Goal: Task Accomplishment & Management: Use online tool/utility

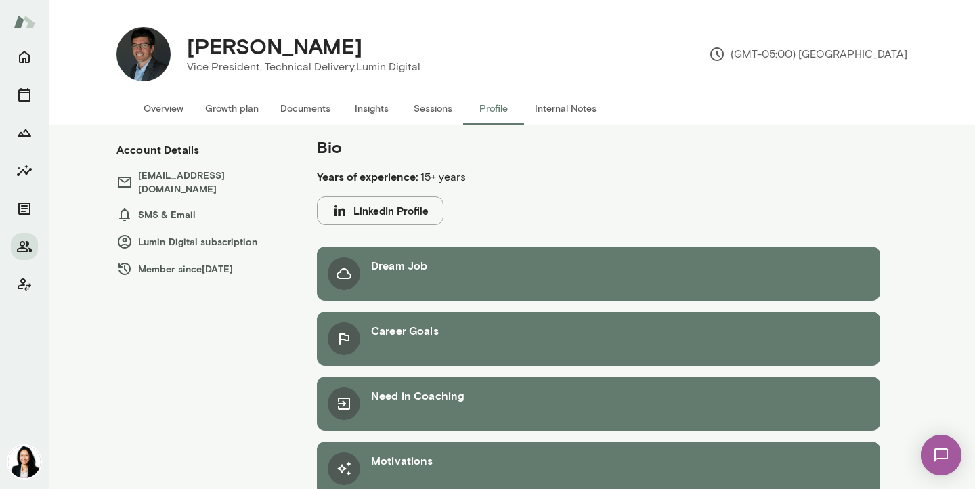
click at [555, 111] on button "Internal Notes" at bounding box center [565, 108] width 83 height 32
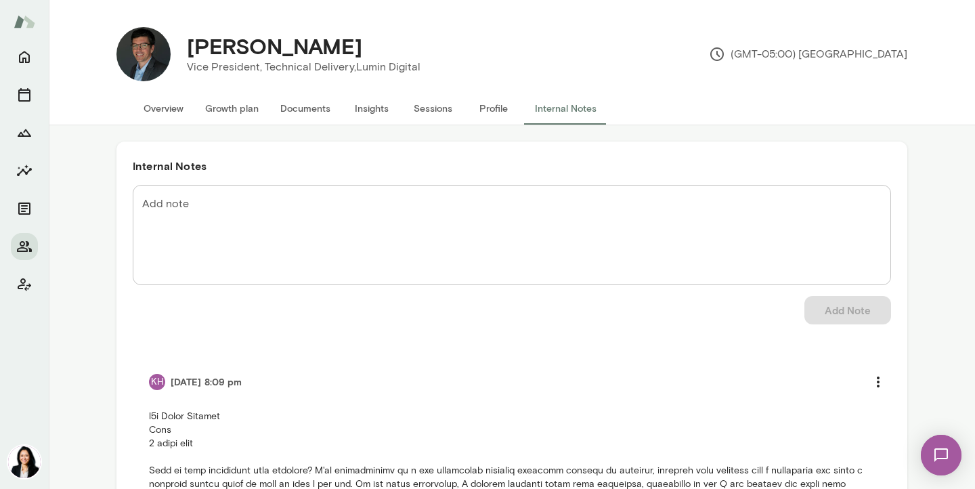
click at [169, 104] on button "Overview" at bounding box center [164, 108] width 62 height 32
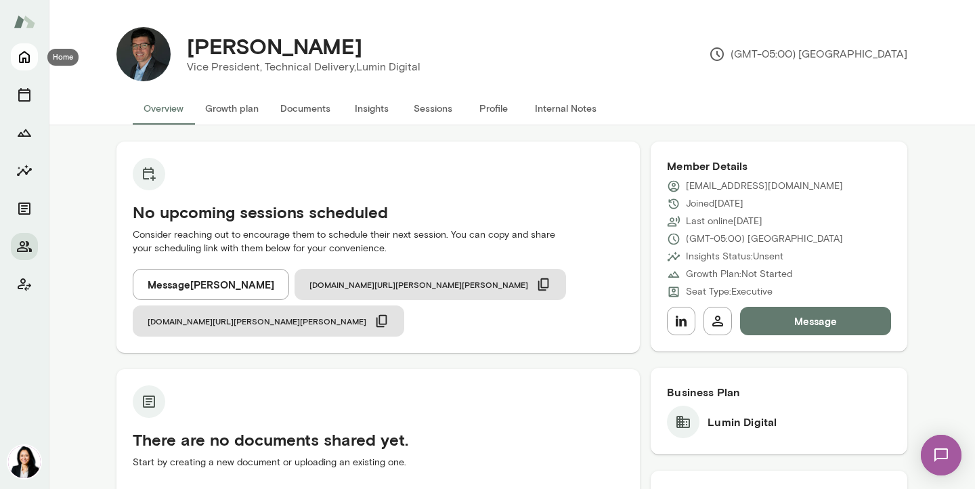
click at [25, 58] on icon "Home" at bounding box center [24, 57] width 11 height 12
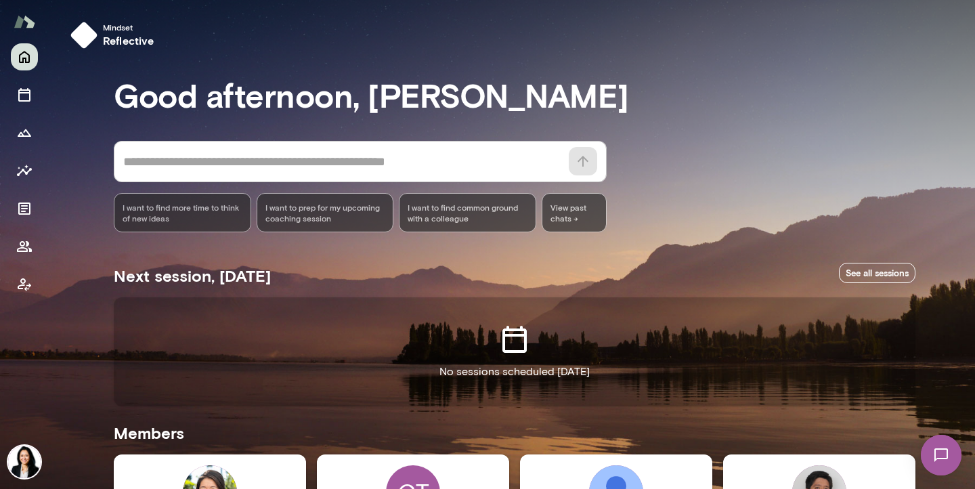
click at [229, 165] on textarea at bounding box center [341, 161] width 437 height 19
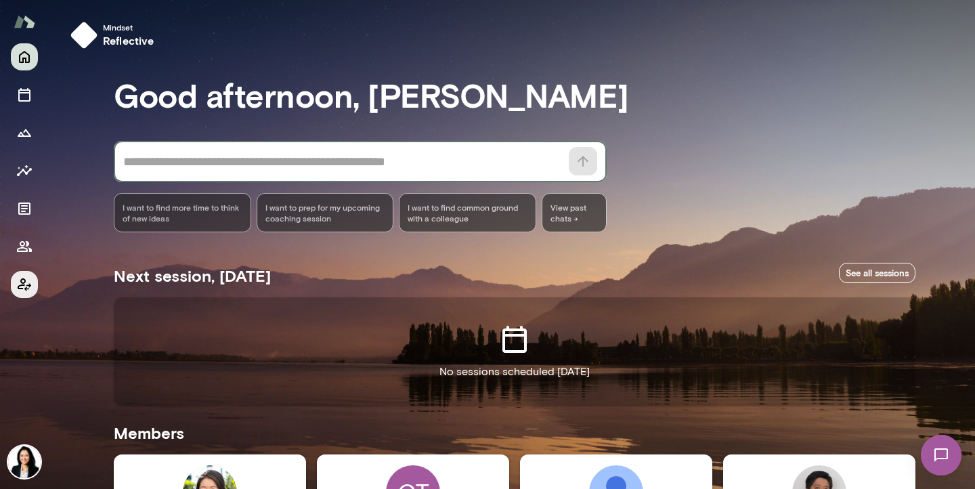
click at [22, 284] on icon "Client app" at bounding box center [25, 284] width 14 height 13
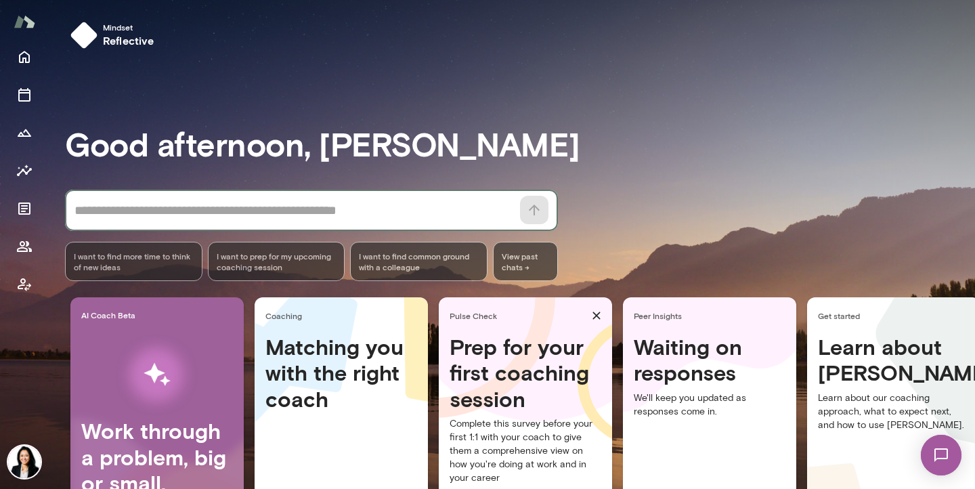
click at [112, 214] on textarea at bounding box center [292, 210] width 437 height 19
type textarea "**********"
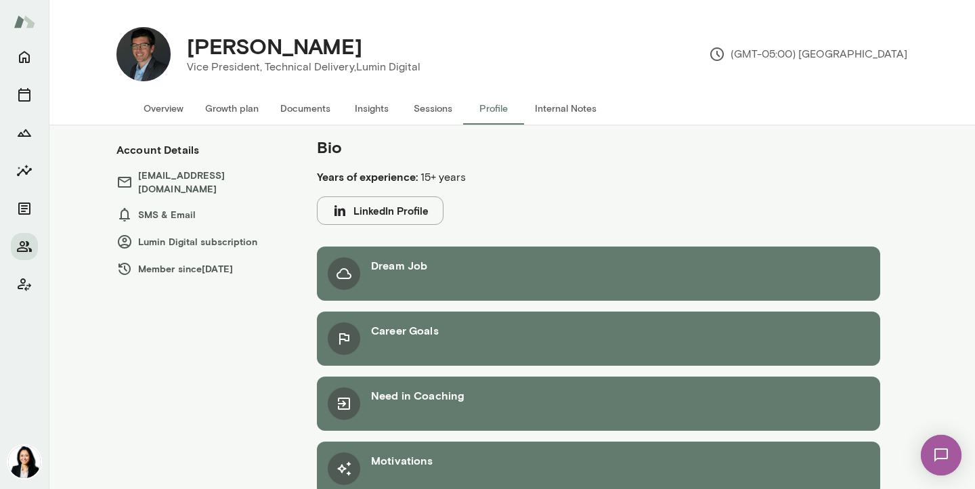
scroll to position [12, 0]
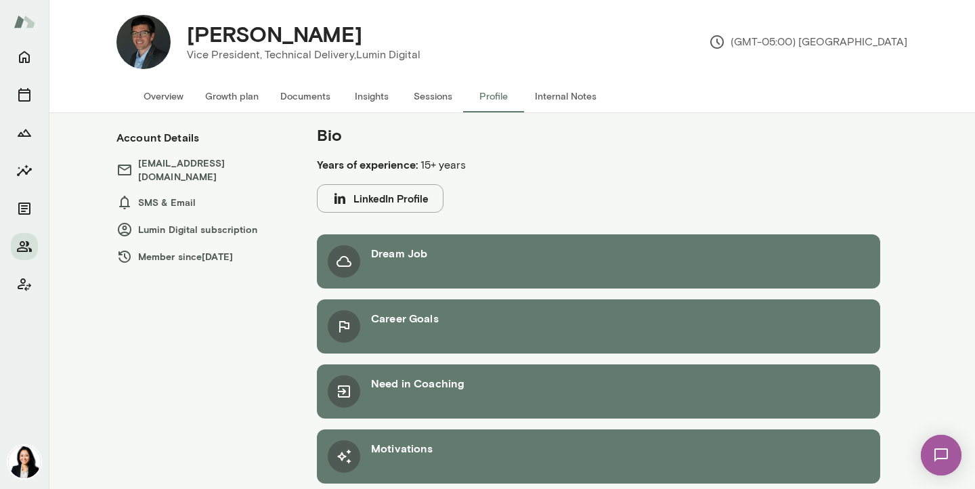
click at [373, 196] on button "LinkedIn Profile" at bounding box center [380, 198] width 127 height 28
click at [24, 246] on icon "Members" at bounding box center [24, 246] width 15 height 11
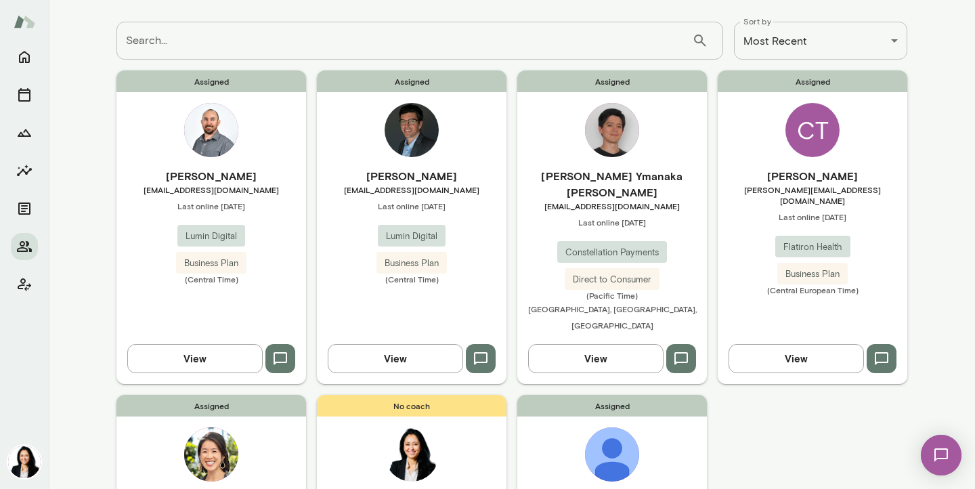
scroll to position [64, 0]
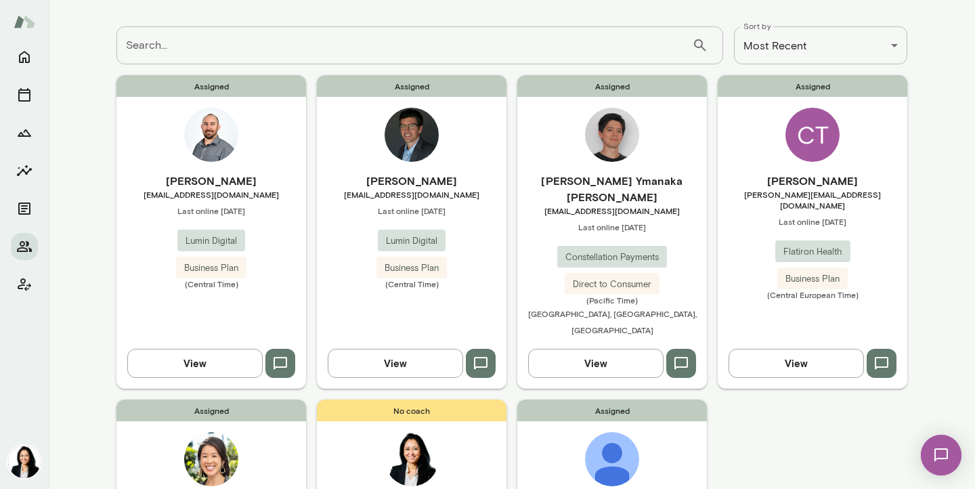
click at [219, 349] on button "View" at bounding box center [194, 363] width 135 height 28
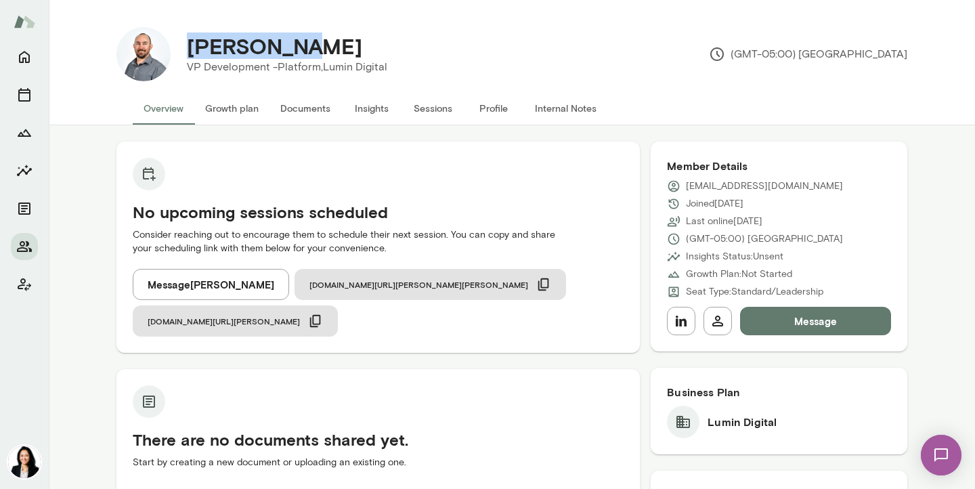
drag, startPoint x: 191, startPoint y: 42, endPoint x: 310, endPoint y: 43, distance: 119.2
click at [310, 43] on div "[PERSON_NAME]" at bounding box center [287, 46] width 222 height 26
copy h4 "[PERSON_NAME]"
